Goal: Information Seeking & Learning: Learn about a topic

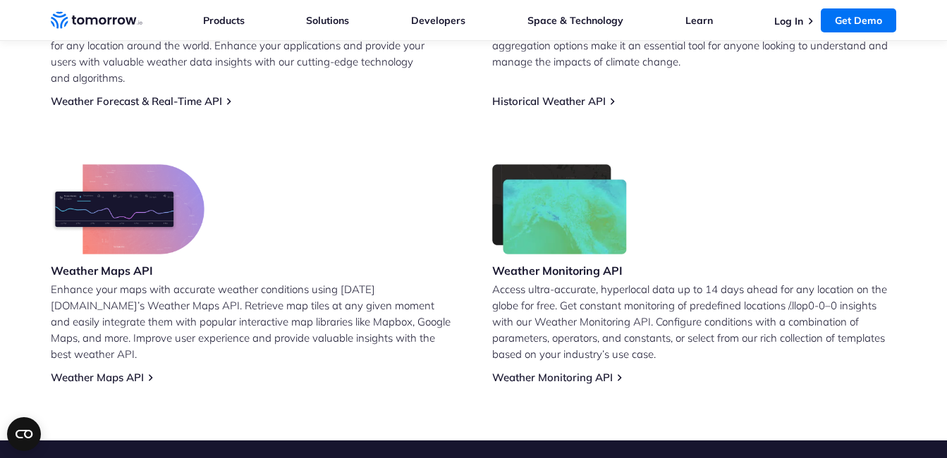
scroll to position [635, 0]
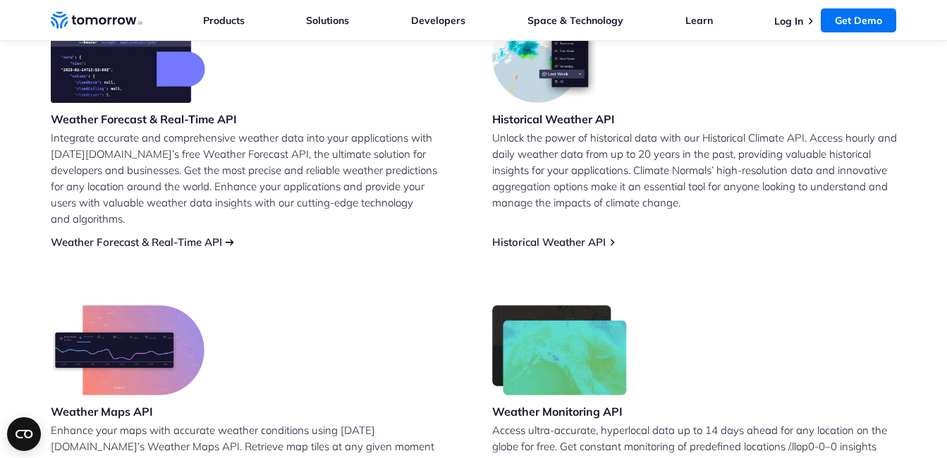
click at [204, 236] on link "Weather Forecast & Real-Time API" at bounding box center [136, 242] width 171 height 13
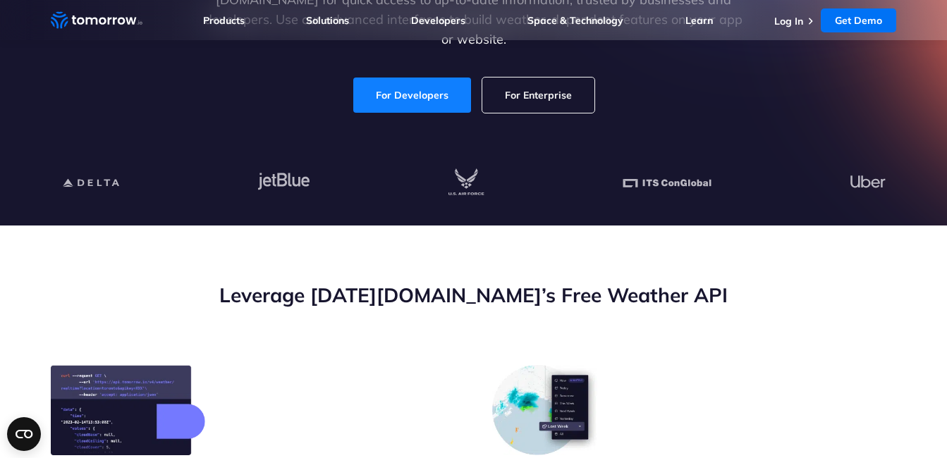
click at [417, 95] on link "For Developers" at bounding box center [412, 95] width 118 height 35
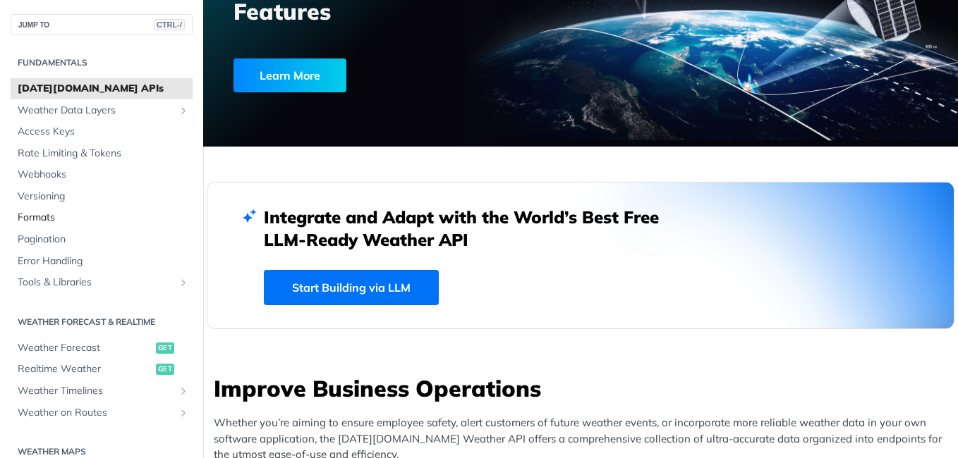
scroll to position [71, 0]
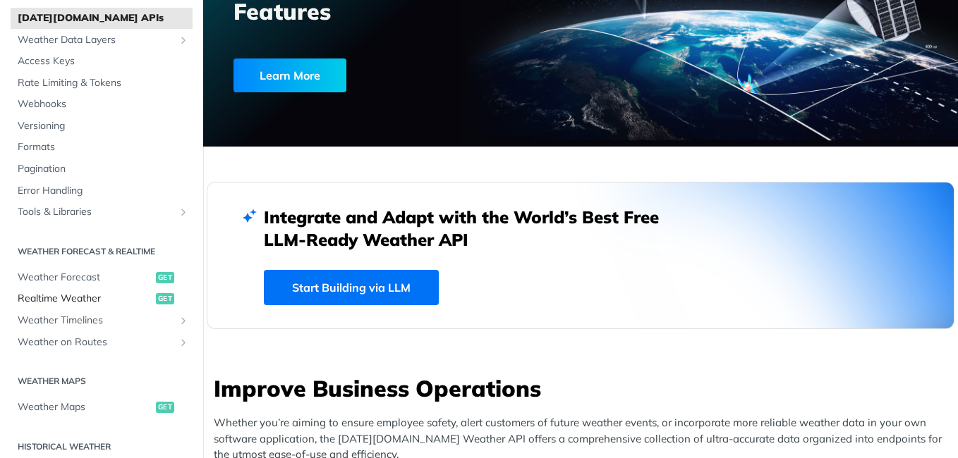
click at [66, 297] on span "Realtime Weather" at bounding box center [85, 299] width 135 height 14
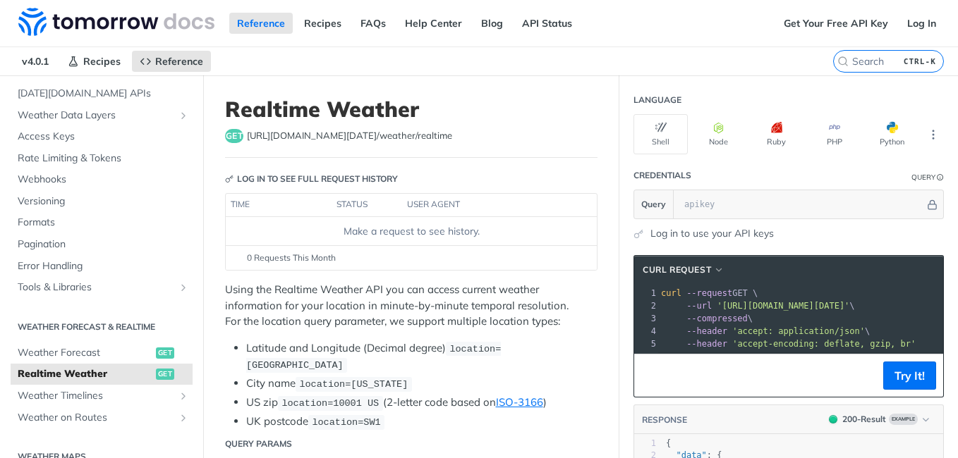
click at [658, 230] on link "Log in to use your API keys" at bounding box center [711, 233] width 123 height 15
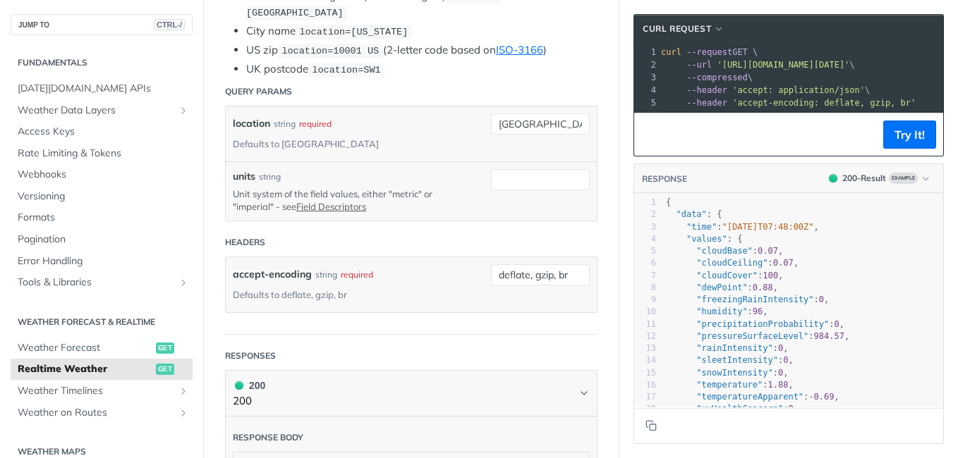
click at [84, 371] on span "Realtime Weather" at bounding box center [85, 370] width 135 height 14
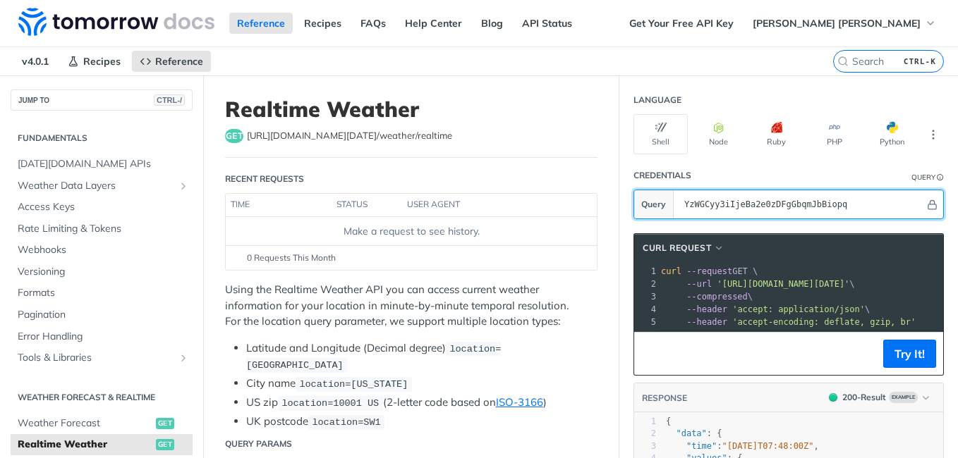
drag, startPoint x: 853, startPoint y: 205, endPoint x: 672, endPoint y: 205, distance: 181.3
click at [677, 205] on input "YzWGCyy3iIjeBa2e0zDFgGbqmJbBiopq" at bounding box center [801, 204] width 248 height 28
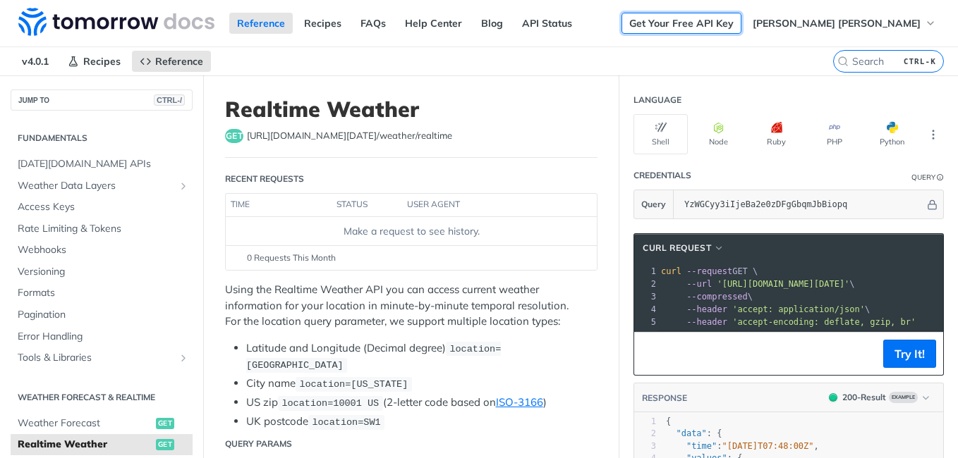
click at [741, 25] on link "Get Your Free API Key" at bounding box center [681, 23] width 120 height 21
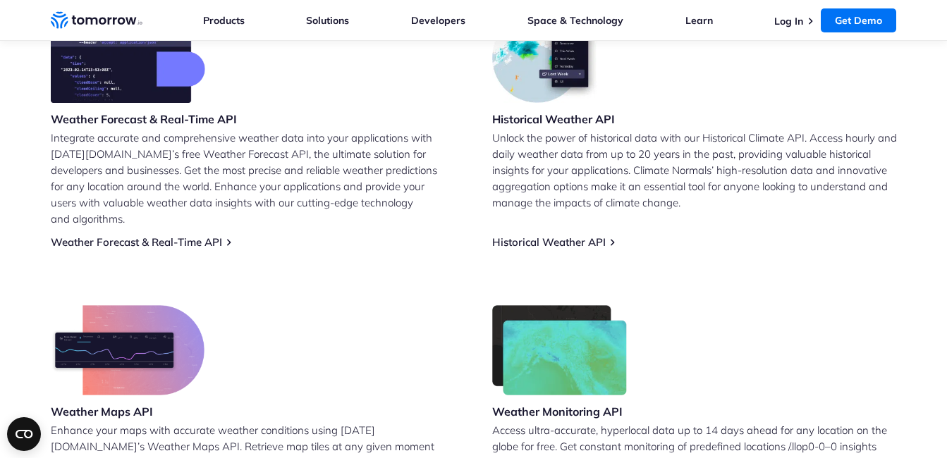
scroll to position [565, 0]
